Goal: Task Accomplishment & Management: Manage account settings

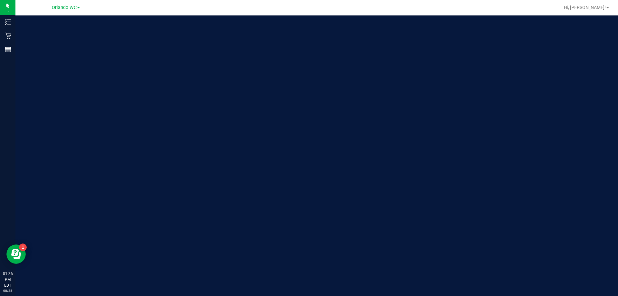
click at [61, 4] on div "Orlando WC" at bounding box center [66, 8] width 28 height 8
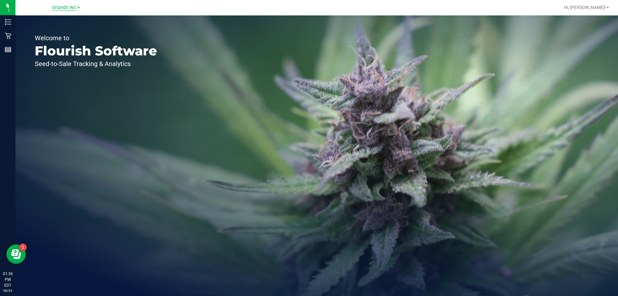
click at [61, 7] on span "Orlando WC" at bounding box center [64, 8] width 25 height 6
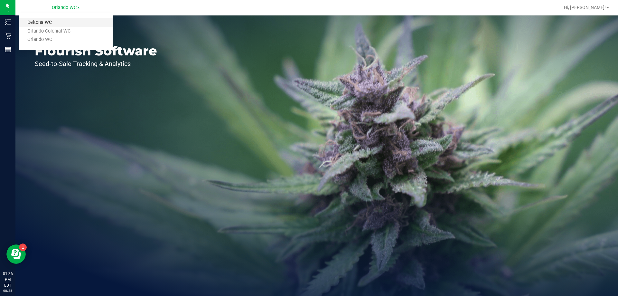
click at [48, 21] on link "Deltona WC" at bounding box center [66, 22] width 94 height 9
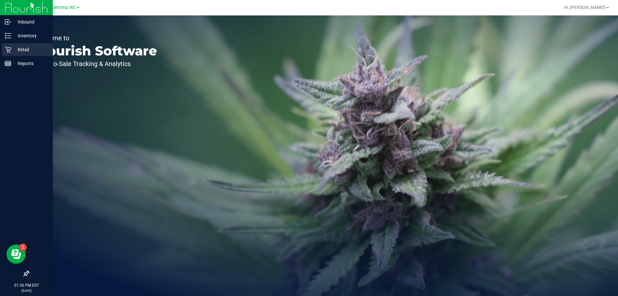
click at [13, 50] on p "Retail" at bounding box center [30, 50] width 39 height 8
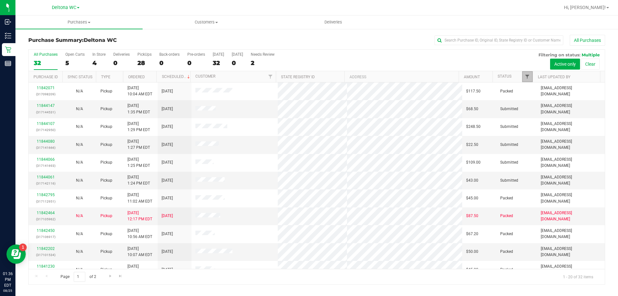
click at [525, 76] on span "Filter" at bounding box center [527, 76] width 5 height 5
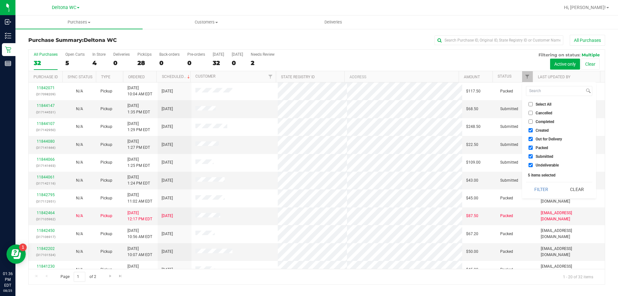
click at [540, 128] on span "Created" at bounding box center [542, 130] width 13 height 4
click at [533, 128] on input "Created" at bounding box center [531, 130] width 4 height 4
checkbox input "false"
click at [540, 140] on span "Out for Delivery" at bounding box center [549, 139] width 26 height 4
click at [533, 140] on input "Out for Delivery" at bounding box center [531, 139] width 4 height 4
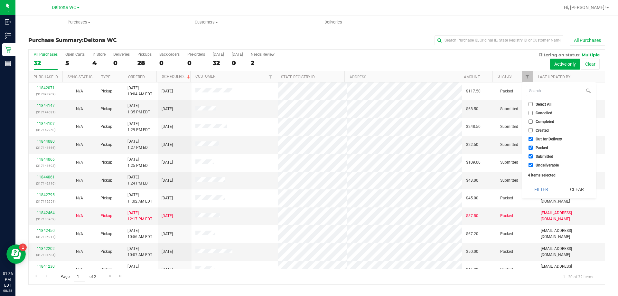
checkbox input "false"
click at [539, 147] on span "Packed" at bounding box center [542, 148] width 13 height 4
click at [533, 147] on input "Packed" at bounding box center [531, 147] width 4 height 4
checkbox input "false"
click at [542, 163] on span "Undeliverable" at bounding box center [547, 165] width 23 height 4
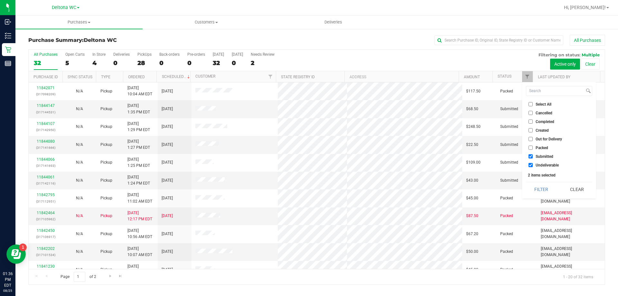
click at [533, 163] on input "Undeliverable" at bounding box center [531, 165] width 4 height 4
checkbox input "false"
click at [537, 187] on button "Filter" at bounding box center [541, 189] width 31 height 14
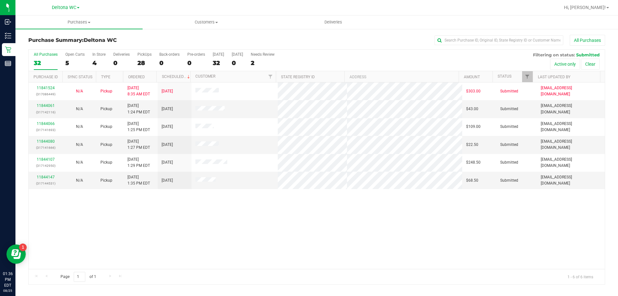
click at [148, 77] on th "Ordered" at bounding box center [140, 76] width 34 height 11
click at [50, 105] on link "11844061" at bounding box center [46, 105] width 18 height 5
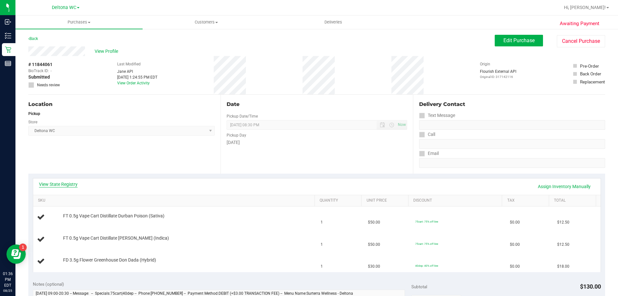
click at [66, 182] on link "View State Registry" at bounding box center [58, 184] width 39 height 6
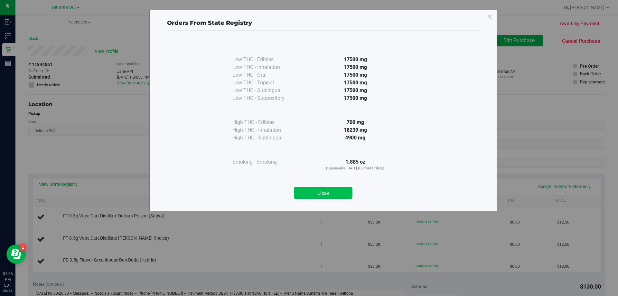
click at [314, 194] on button "Close" at bounding box center [323, 193] width 59 height 12
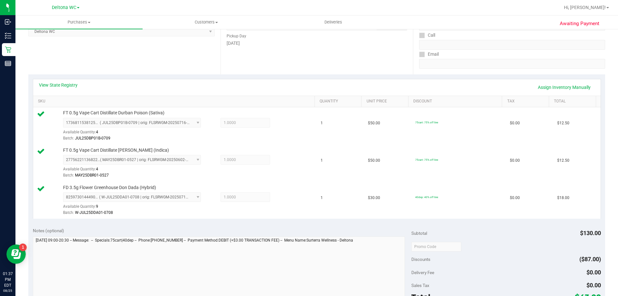
scroll to position [161, 0]
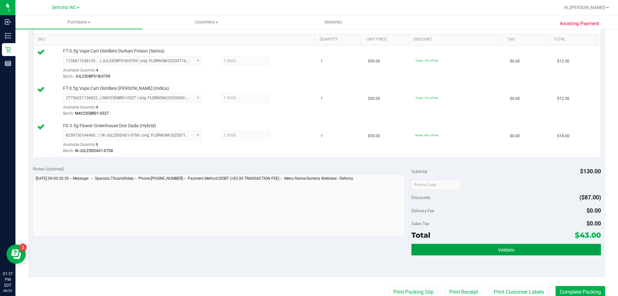
click at [462, 249] on button "Validate" at bounding box center [505, 250] width 189 height 12
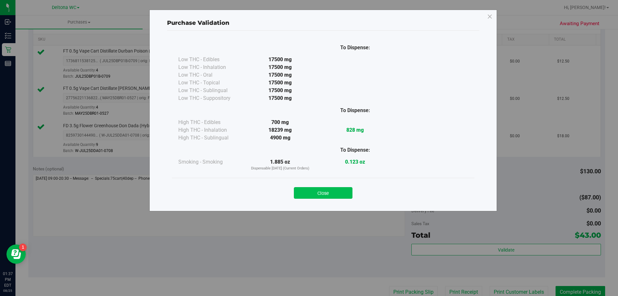
click at [328, 193] on button "Close" at bounding box center [323, 193] width 59 height 12
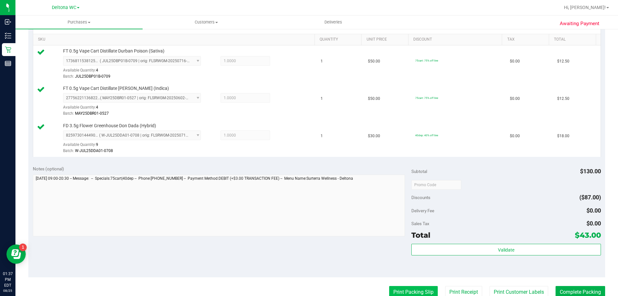
click at [399, 286] on button "Print Packing Slip" at bounding box center [413, 292] width 49 height 12
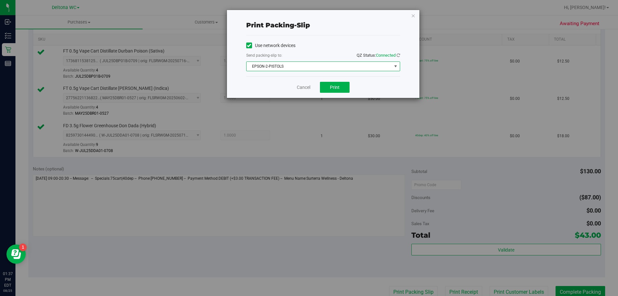
click at [318, 68] on span "EPSON-2-PISTOLS" at bounding box center [319, 66] width 145 height 9
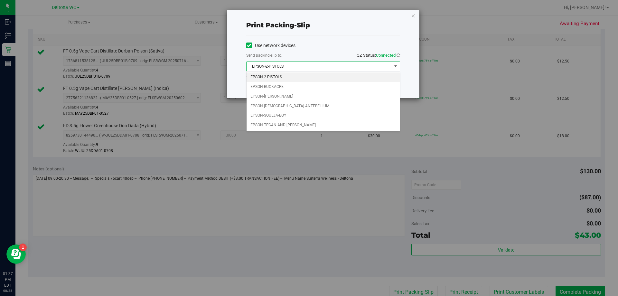
click at [299, 78] on li "EPSON-2-PISTOLS" at bounding box center [323, 77] width 153 height 10
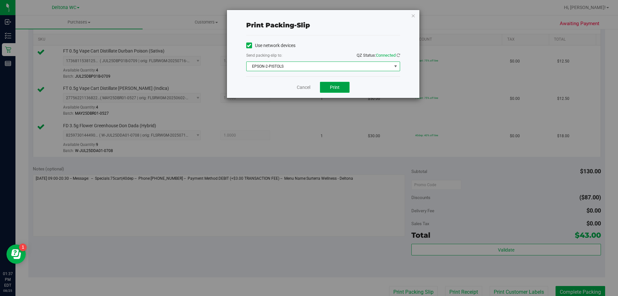
click at [334, 87] on span "Print" at bounding box center [335, 87] width 10 height 5
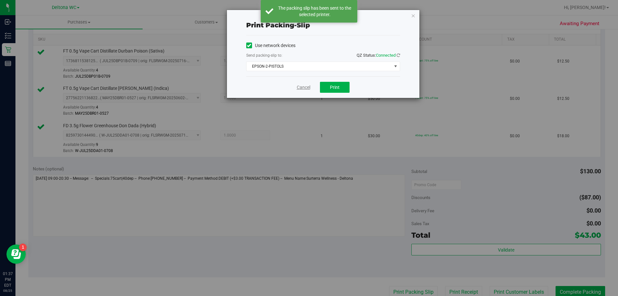
click at [300, 89] on link "Cancel" at bounding box center [304, 87] width 14 height 7
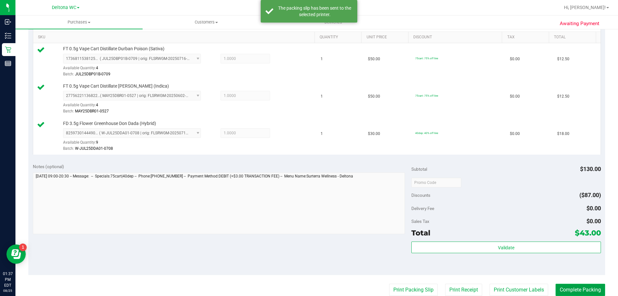
click at [569, 292] on button "Complete Packing" at bounding box center [581, 290] width 50 height 12
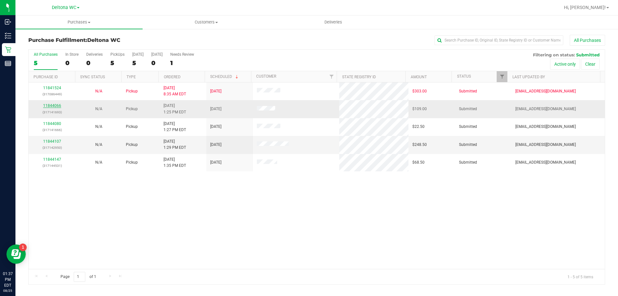
click at [58, 107] on link "11844066" at bounding box center [52, 105] width 18 height 5
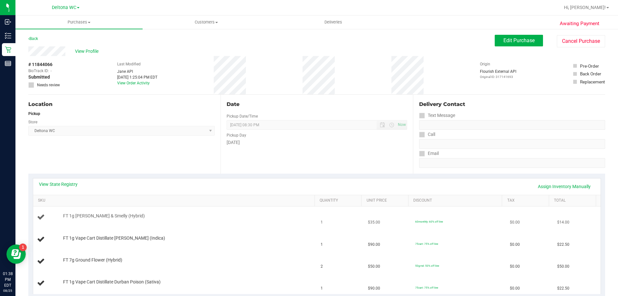
scroll to position [64, 0]
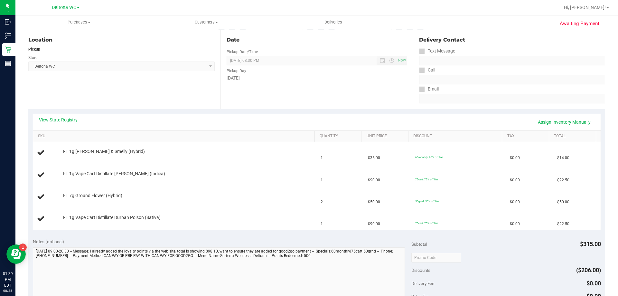
click at [57, 117] on link "View State Registry" at bounding box center [58, 120] width 39 height 6
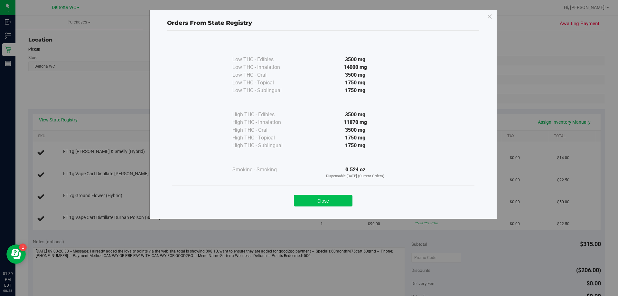
click at [332, 200] on button "Close" at bounding box center [323, 201] width 59 height 12
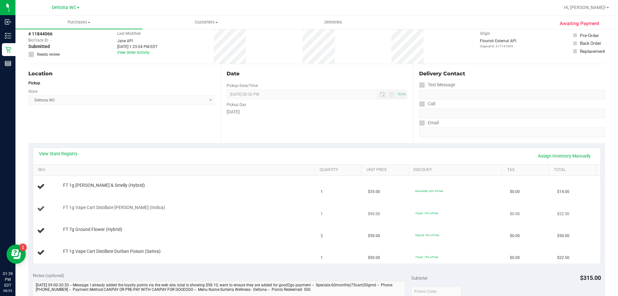
scroll to position [0, 0]
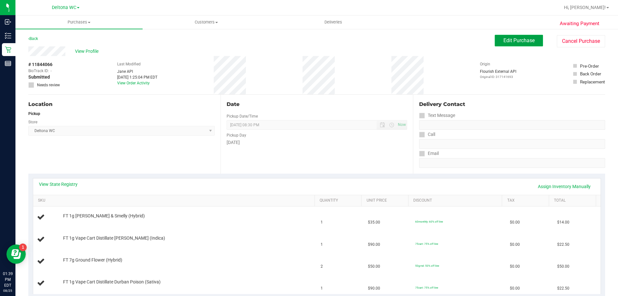
click at [506, 44] on button "Edit Purchase" at bounding box center [519, 41] width 48 height 12
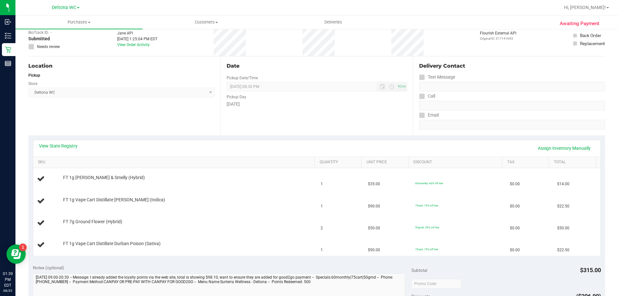
scroll to position [129, 0]
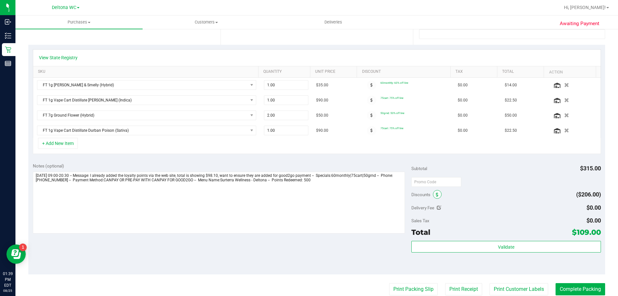
click at [436, 196] on icon at bounding box center [437, 194] width 3 height 5
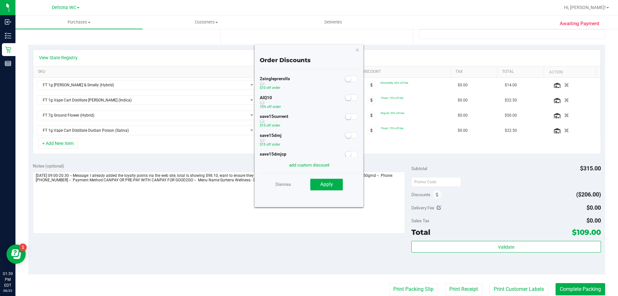
click at [345, 101] on div at bounding box center [351, 97] width 13 height 8
click at [345, 100] on small at bounding box center [348, 98] width 6 height 6
click at [324, 183] on span "Apply" at bounding box center [326, 184] width 13 height 6
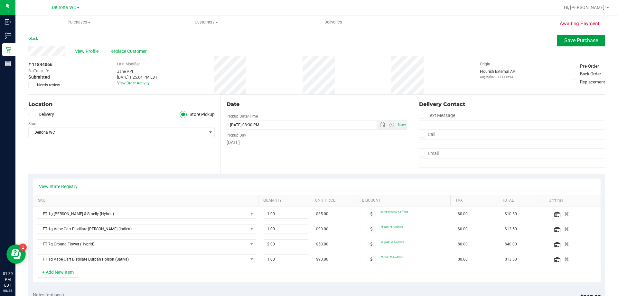
click at [562, 43] on button "Save Purchase" at bounding box center [581, 41] width 48 height 12
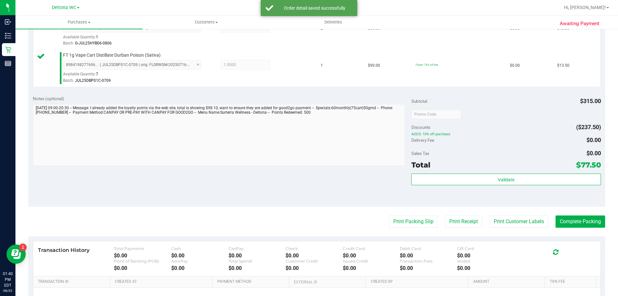
scroll to position [267, 0]
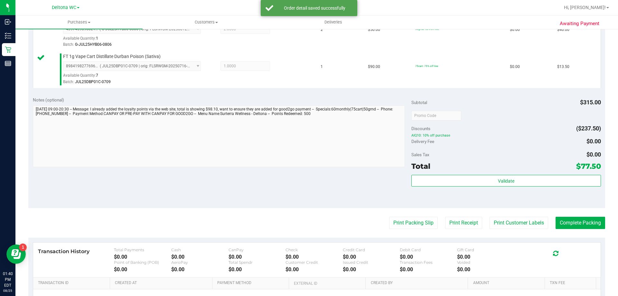
click at [472, 193] on div "Validate" at bounding box center [505, 189] width 189 height 29
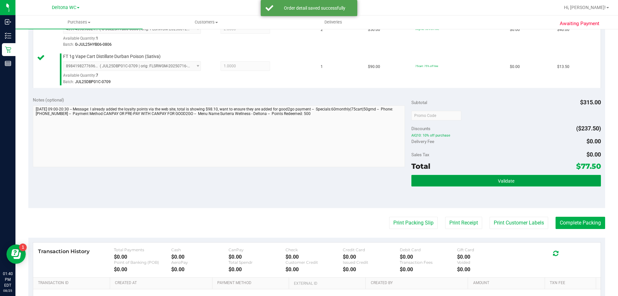
click at [465, 183] on button "Validate" at bounding box center [505, 181] width 189 height 12
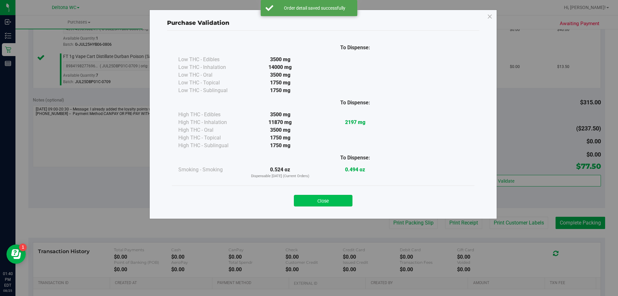
click at [348, 202] on button "Close" at bounding box center [323, 201] width 59 height 12
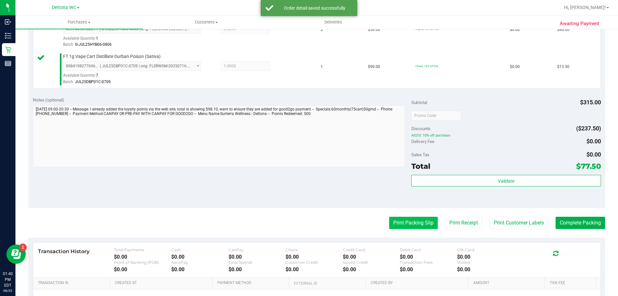
click at [406, 227] on button "Print Packing Slip" at bounding box center [413, 223] width 49 height 12
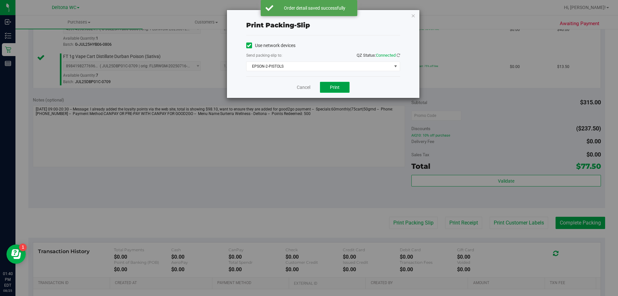
click at [332, 90] on button "Print" at bounding box center [335, 87] width 30 height 11
click at [305, 85] on link "Cancel" at bounding box center [304, 87] width 14 height 7
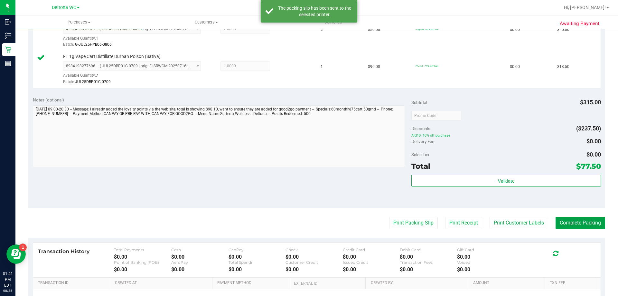
click at [573, 229] on button "Complete Packing" at bounding box center [581, 223] width 50 height 12
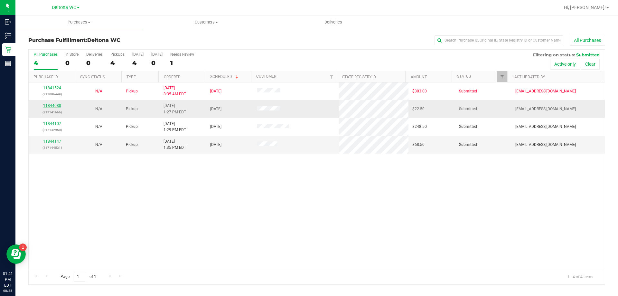
click at [57, 106] on link "11844080" at bounding box center [52, 105] width 18 height 5
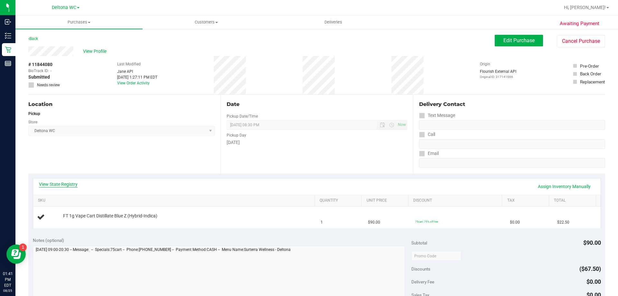
click at [69, 181] on link "View State Registry" at bounding box center [58, 184] width 39 height 6
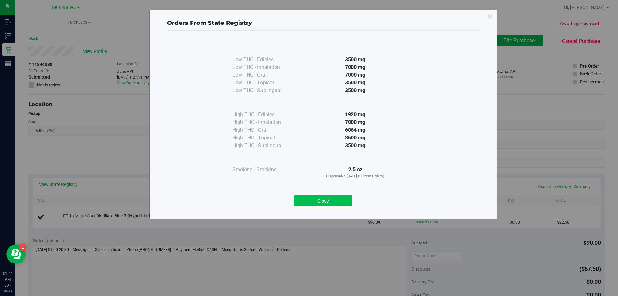
click at [338, 204] on button "Close" at bounding box center [323, 201] width 59 height 12
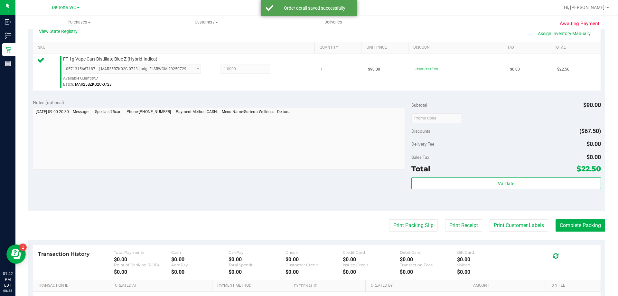
scroll to position [151, 0]
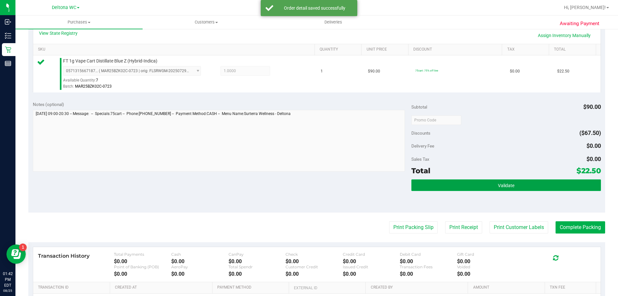
click at [463, 180] on button "Validate" at bounding box center [505, 185] width 189 height 12
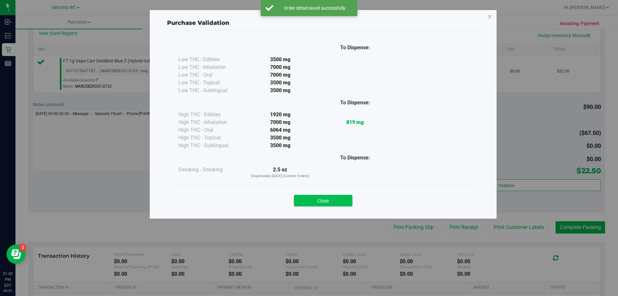
click at [333, 202] on button "Close" at bounding box center [323, 201] width 59 height 12
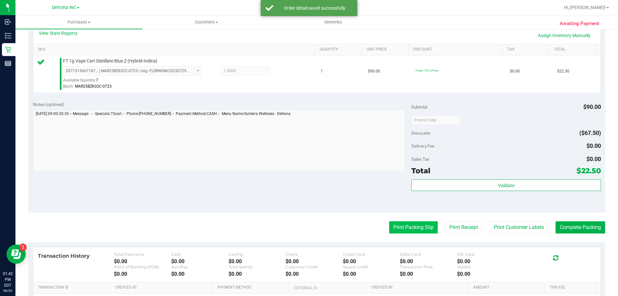
click at [408, 233] on button "Print Packing Slip" at bounding box center [413, 227] width 49 height 12
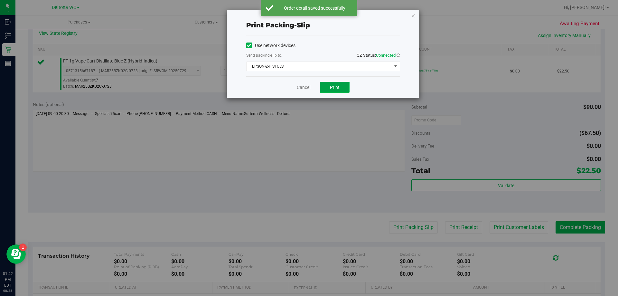
click at [336, 92] on button "Print" at bounding box center [335, 87] width 30 height 11
click at [304, 85] on link "Cancel" at bounding box center [304, 87] width 14 height 7
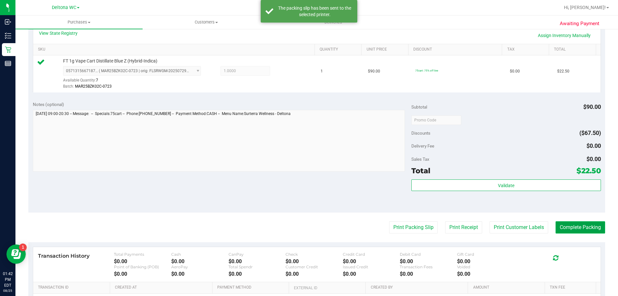
click at [571, 227] on button "Complete Packing" at bounding box center [581, 227] width 50 height 12
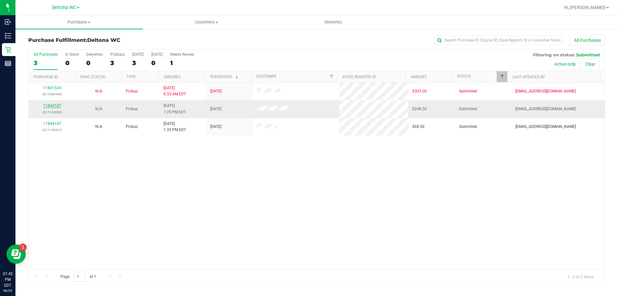
click at [60, 107] on link "11844107" at bounding box center [52, 105] width 18 height 5
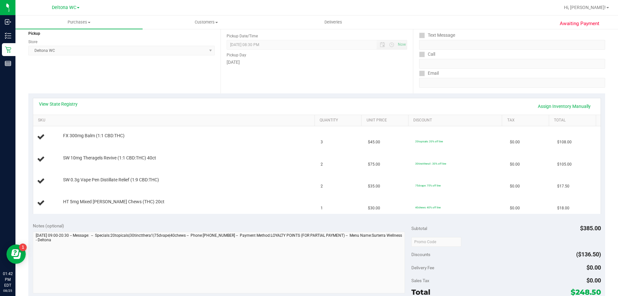
scroll to position [80, 0]
click at [61, 106] on link "View State Registry" at bounding box center [58, 104] width 39 height 6
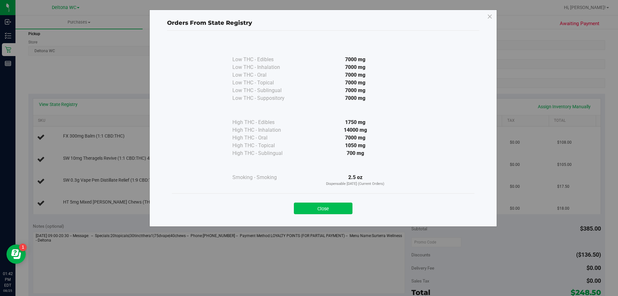
click at [314, 211] on button "Close" at bounding box center [323, 208] width 59 height 12
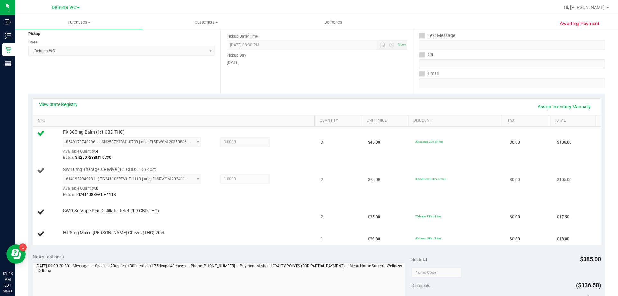
click at [103, 169] on span "SW 10mg Theragels Revive (1:1 CBD:THC) 40ct" at bounding box center [109, 169] width 93 height 6
copy div "SW 10mg Theragels Revive (1:1 CBD:THC) 40ct"
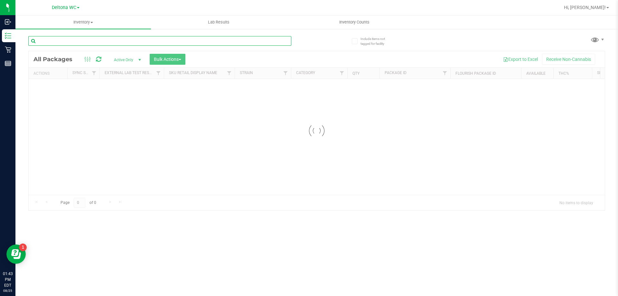
click at [91, 39] on input "text" at bounding box center [159, 41] width 263 height 10
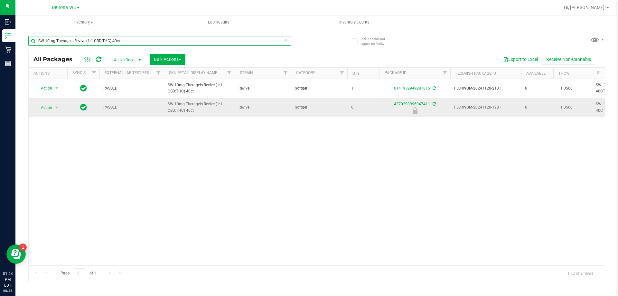
type input "SW 10mg Theragels Revive (1:1 CBD:THC) 40ct"
click at [50, 113] on td "Action Action Edit attributes Global inventory Locate package Package audit log…" at bounding box center [48, 107] width 39 height 19
click at [49, 107] on span "Action" at bounding box center [43, 107] width 17 height 9
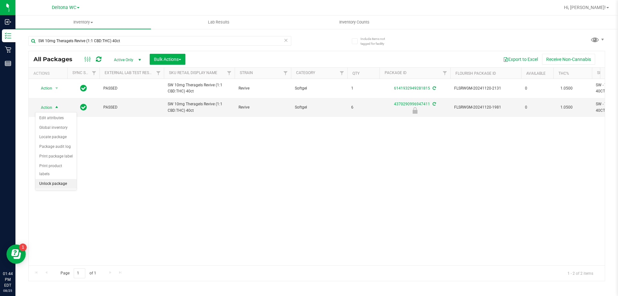
click at [48, 179] on li "Unlock package" at bounding box center [55, 184] width 41 height 10
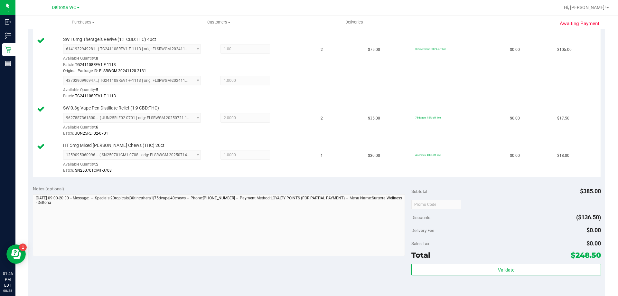
scroll to position [225, 0]
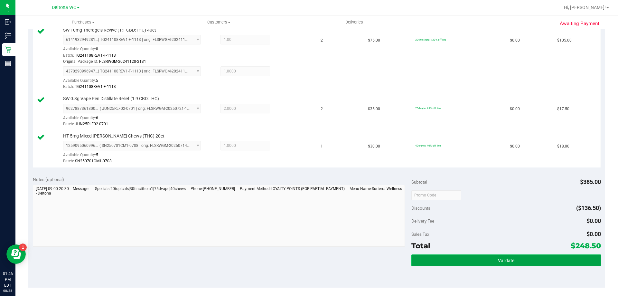
click at [491, 259] on button "Validate" at bounding box center [505, 260] width 189 height 12
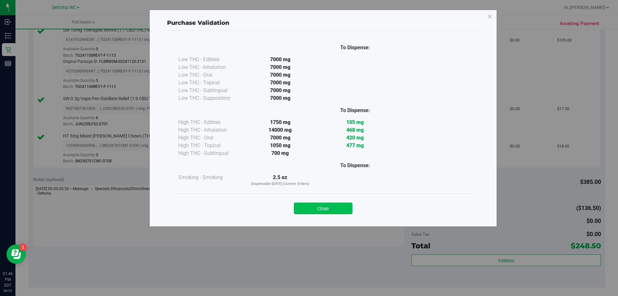
click at [335, 205] on button "Close" at bounding box center [323, 208] width 59 height 12
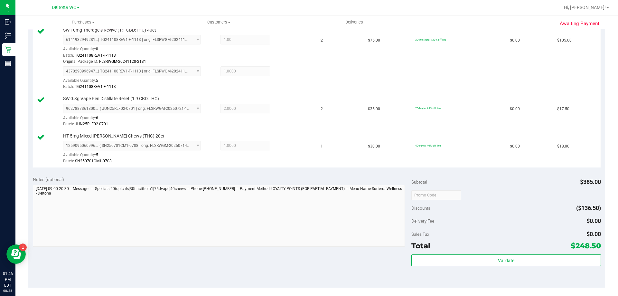
scroll to position [290, 0]
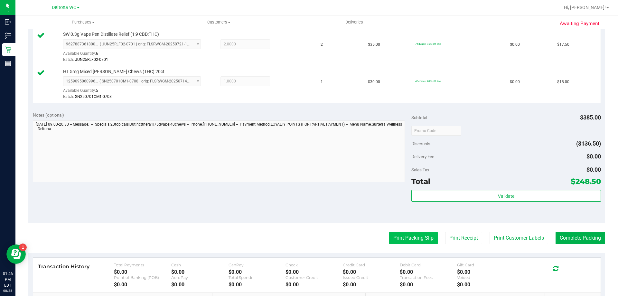
click at [410, 246] on purchase-details "Back Edit Purchase Cancel Purchase View Profile # 11844107 BioTrack ID: - Submi…" at bounding box center [316, 59] width 577 height 628
click at [408, 240] on button "Print Packing Slip" at bounding box center [413, 238] width 49 height 12
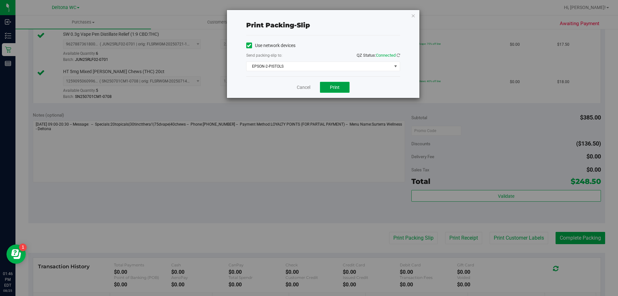
click at [333, 89] on span "Print" at bounding box center [335, 87] width 10 height 5
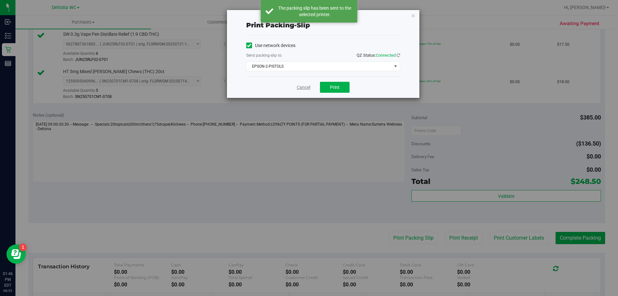
click at [303, 86] on link "Cancel" at bounding box center [304, 87] width 14 height 7
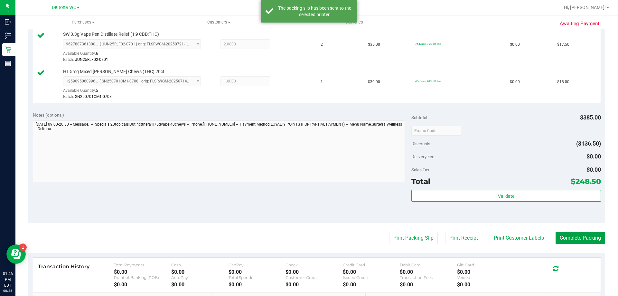
click at [567, 232] on button "Complete Packing" at bounding box center [581, 238] width 50 height 12
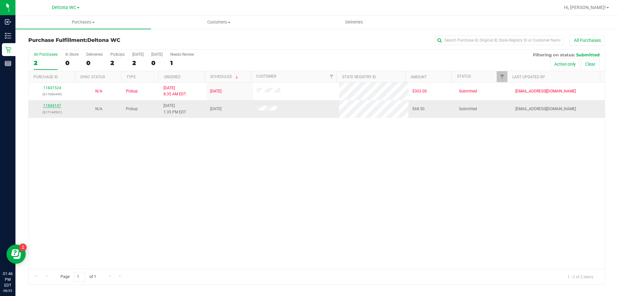
click at [52, 106] on link "11844147" at bounding box center [52, 105] width 18 height 5
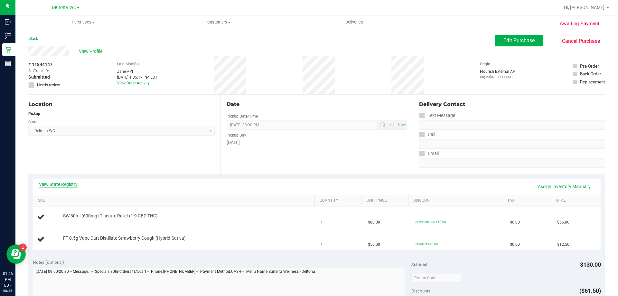
click at [73, 183] on link "View State Registry" at bounding box center [58, 184] width 39 height 6
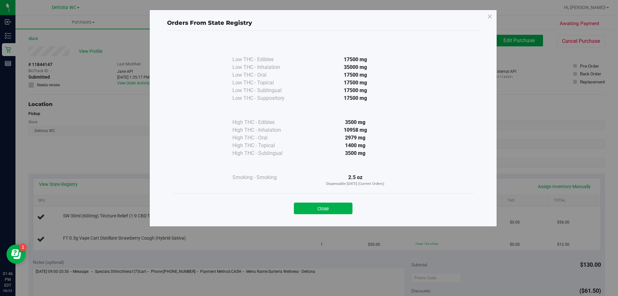
click at [343, 202] on div "Close" at bounding box center [323, 206] width 293 height 16
click at [315, 210] on button "Close" at bounding box center [323, 208] width 59 height 12
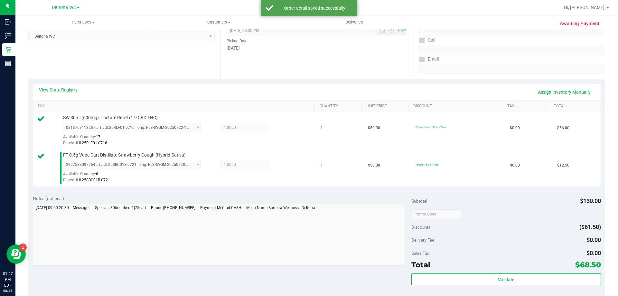
scroll to position [169, 0]
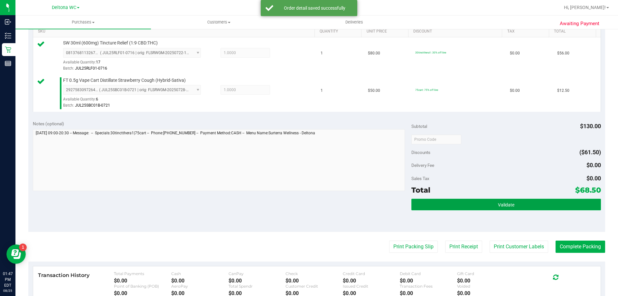
click at [459, 200] on button "Validate" at bounding box center [505, 205] width 189 height 12
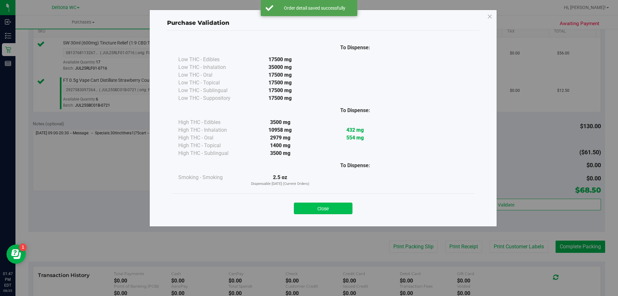
click at [334, 213] on button "Close" at bounding box center [323, 208] width 59 height 12
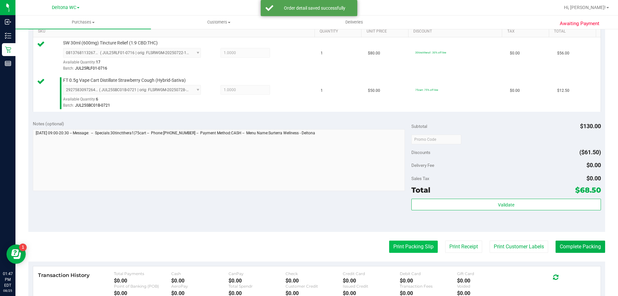
click at [408, 246] on button "Print Packing Slip" at bounding box center [413, 246] width 49 height 12
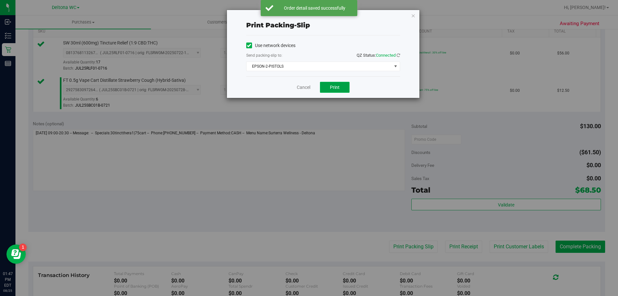
click at [328, 89] on button "Print" at bounding box center [335, 87] width 30 height 11
click at [301, 85] on link "Cancel" at bounding box center [304, 87] width 14 height 7
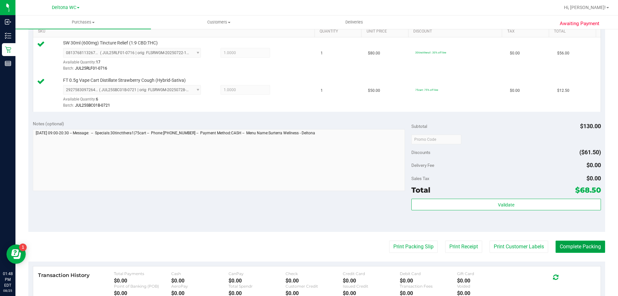
click at [583, 250] on button "Complete Packing" at bounding box center [581, 246] width 50 height 12
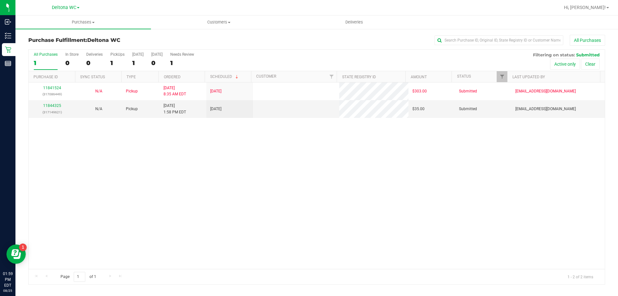
click at [605, 1] on nav "Deltona WC Hi, Ashley!" at bounding box center [316, 7] width 603 height 15
click at [605, 6] on span "Hi, [PERSON_NAME]!" at bounding box center [585, 7] width 42 height 5
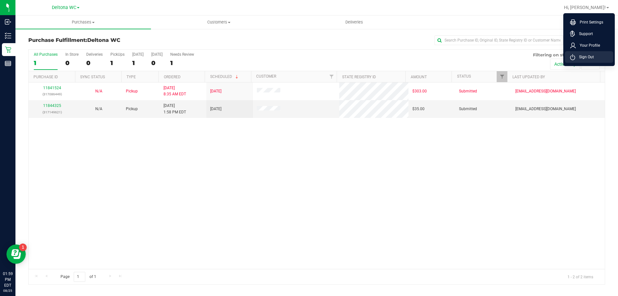
click at [602, 53] on li "Sign Out" at bounding box center [589, 57] width 48 height 12
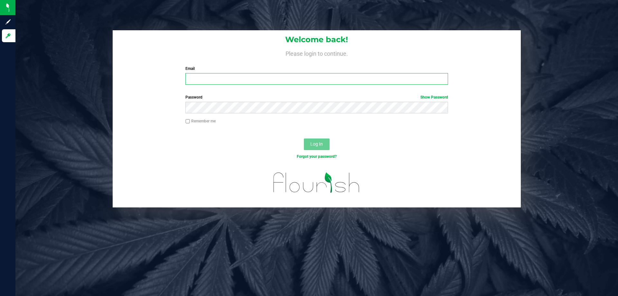
click at [305, 82] on input "Email" at bounding box center [316, 79] width 262 height 12
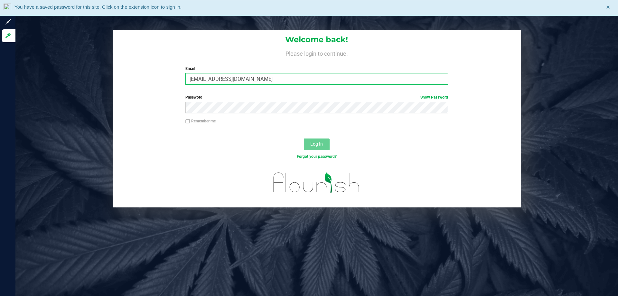
type input "amazadiegogonzalez@liveparallel.com"
click at [304, 138] on button "Log In" at bounding box center [317, 144] width 26 height 12
